Goal: Find specific page/section: Find specific page/section

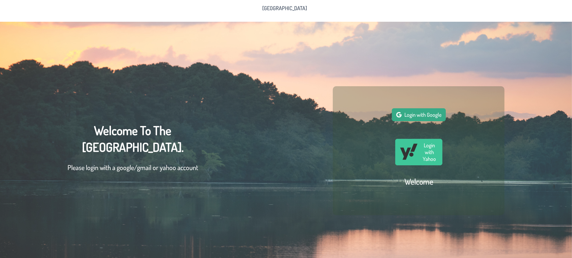
click at [418, 114] on button "Login with Google" at bounding box center [419, 114] width 54 height 13
click at [274, 6] on span "[GEOGRAPHIC_DATA]" at bounding box center [284, 7] width 45 height 5
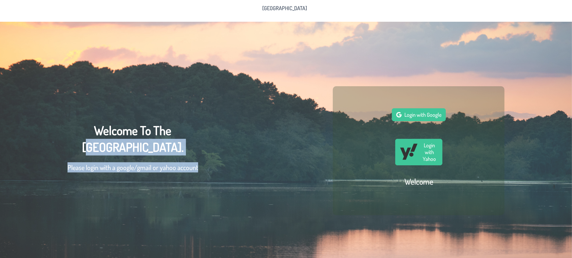
drag, startPoint x: 71, startPoint y: 148, endPoint x: 229, endPoint y: 168, distance: 159.5
click at [229, 168] on div "Welcome To The Pine Lake Park Community. Please login with a google/gmail or ya…" at bounding box center [286, 151] width 572 height 258
click at [413, 118] on span "Login with Google" at bounding box center [423, 114] width 37 height 7
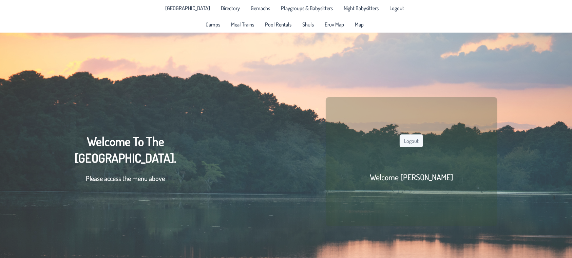
drag, startPoint x: 96, startPoint y: 146, endPoint x: 94, endPoint y: 141, distance: 5.4
click at [219, 168] on div "Welcome To The Pine Lake Park Community. Please access the menu above Logout We…" at bounding box center [286, 162] width 572 height 258
click at [231, 134] on div "Welcome To The Pine Lake Park Community. Please access the menu above Logout We…" at bounding box center [286, 162] width 572 height 258
drag, startPoint x: 88, startPoint y: 143, endPoint x: 197, endPoint y: 163, distance: 110.8
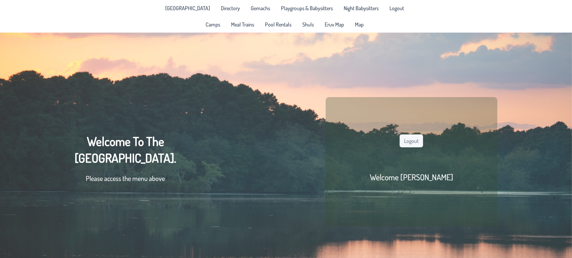
click at [197, 163] on div "Welcome To The Pine Lake Park Community. Please access the menu above Logout We…" at bounding box center [286, 162] width 572 height 258
click at [85, 141] on div "Welcome To The Pine Lake Park Community. Please access the menu above" at bounding box center [126, 161] width 102 height 57
drag, startPoint x: 86, startPoint y: 143, endPoint x: 90, endPoint y: 145, distance: 4.3
click at [90, 145] on div "Welcome To The Pine Lake Park Community. Please access the menu above" at bounding box center [126, 161] width 102 height 57
drag, startPoint x: 90, startPoint y: 145, endPoint x: 215, endPoint y: 164, distance: 127.1
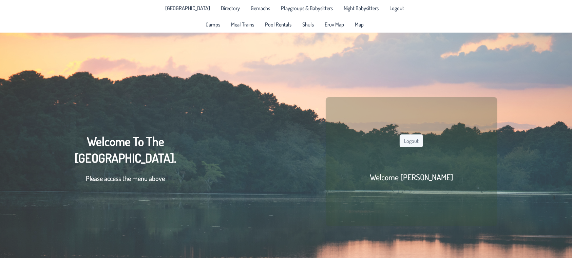
click at [215, 164] on div "Welcome To The Pine Lake Park Community. Please access the menu above Logout We…" at bounding box center [286, 162] width 572 height 258
click at [85, 146] on div "Welcome To The Pine Lake Park Community. Please access the menu above" at bounding box center [126, 161] width 102 height 57
drag, startPoint x: 85, startPoint y: 146, endPoint x: 183, endPoint y: 157, distance: 99.4
click at [85, 146] on div "Welcome To The Pine Lake Park Community. Please access the menu above" at bounding box center [126, 161] width 102 height 57
drag, startPoint x: 196, startPoint y: 164, endPoint x: 233, endPoint y: 153, distance: 38.1
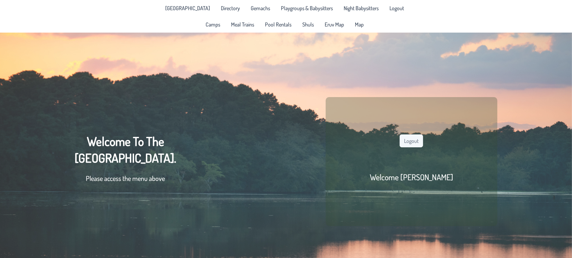
click at [233, 153] on div "Welcome To The Pine Lake Park Community. Please access the menu above Logout We…" at bounding box center [286, 162] width 572 height 258
drag, startPoint x: 195, startPoint y: 167, endPoint x: 214, endPoint y: 165, distance: 19.2
click at [214, 165] on div "Welcome To The Pine Lake Park Community. Please access the menu above Logout We…" at bounding box center [286, 162] width 572 height 258
drag, startPoint x: 214, startPoint y: 165, endPoint x: 235, endPoint y: 176, distance: 22.9
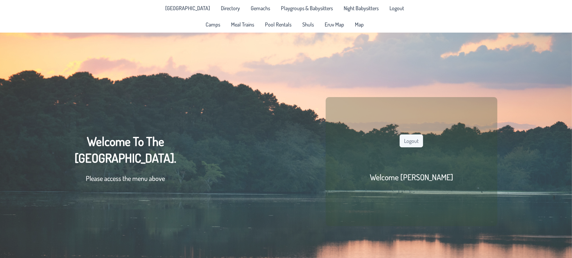
click at [235, 176] on div "Welcome To The Pine Lake Park Community. Please access the menu above Logout We…" at bounding box center [286, 162] width 572 height 258
click at [165, 190] on div "Welcome To The Pine Lake Park Community. Please access the menu above" at bounding box center [126, 161] width 102 height 57
click at [221, 9] on span "Directory" at bounding box center [230, 7] width 19 height 5
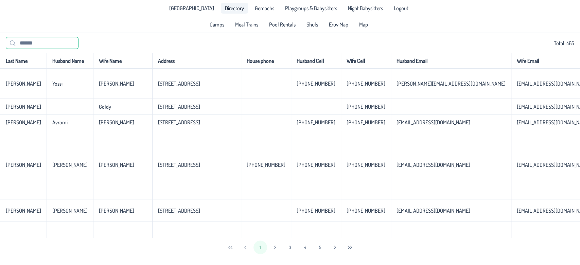
click at [24, 43] on input "text" at bounding box center [42, 43] width 73 height 12
click at [24, 44] on input "text" at bounding box center [42, 43] width 73 height 12
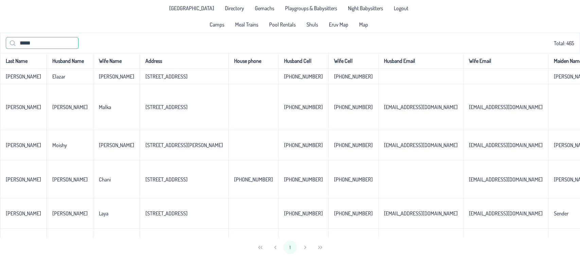
drag, startPoint x: 43, startPoint y: 47, endPoint x: 0, endPoint y: 37, distance: 43.8
click at [0, 37] on div "***** Total: 465" at bounding box center [290, 43] width 580 height 20
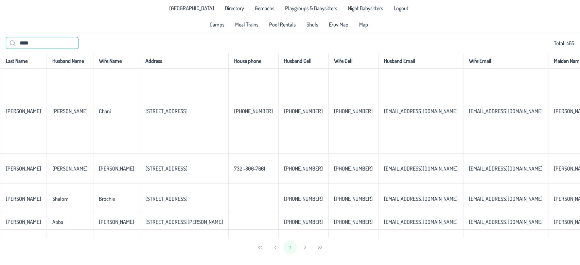
type input "*****"
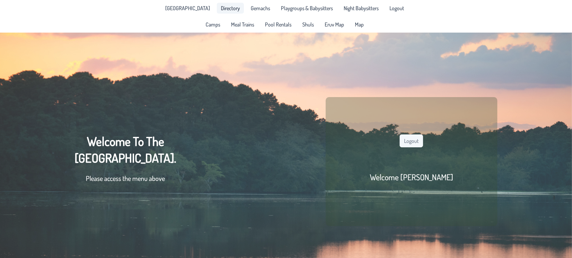
click at [221, 10] on span "Directory" at bounding box center [230, 7] width 19 height 5
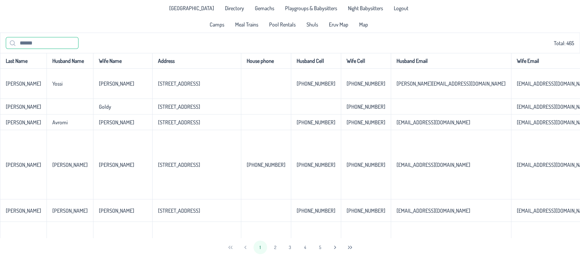
click at [33, 41] on input "text" at bounding box center [42, 43] width 73 height 12
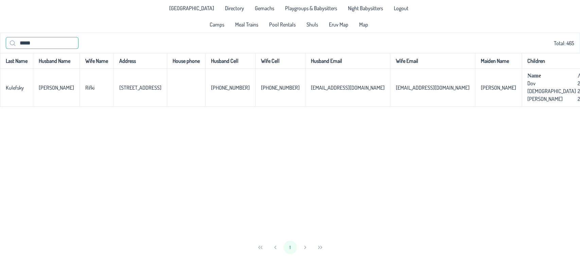
drag, startPoint x: 36, startPoint y: 44, endPoint x: 15, endPoint y: 43, distance: 20.4
click at [15, 43] on input "*****" at bounding box center [42, 43] width 73 height 12
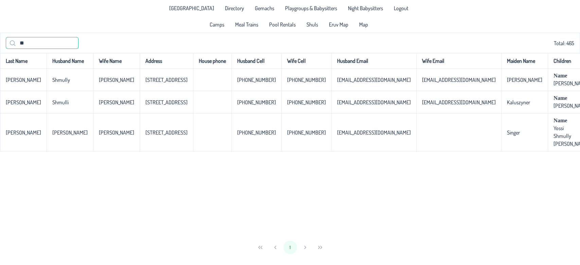
type input "*"
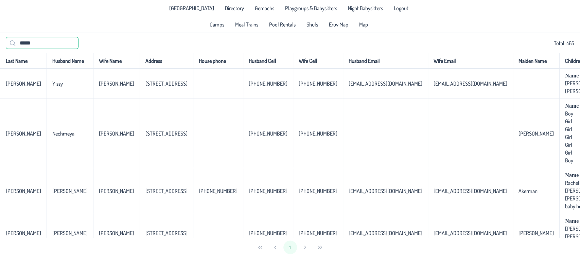
type input "******"
